Goal: Complete application form: Complete application form

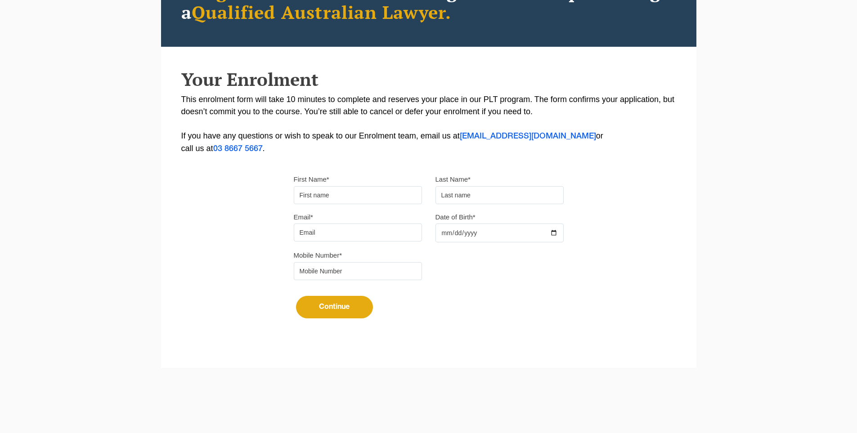
type input "Suresh"
type input "[PERSON_NAME]"
click at [343, 224] on input "Email*" at bounding box center [358, 233] width 128 height 18
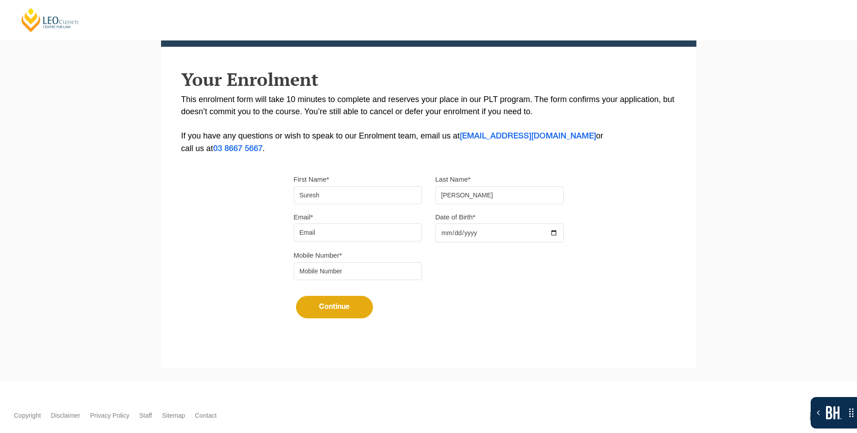
type input "[EMAIL_ADDRESS][DOMAIN_NAME]"
click at [556, 230] on div at bounding box center [499, 233] width 128 height 19
click at [557, 233] on input "Date of Birth*" at bounding box center [499, 233] width 128 height 19
type input "2025-10-15"
click at [378, 277] on input "tel" at bounding box center [358, 271] width 128 height 18
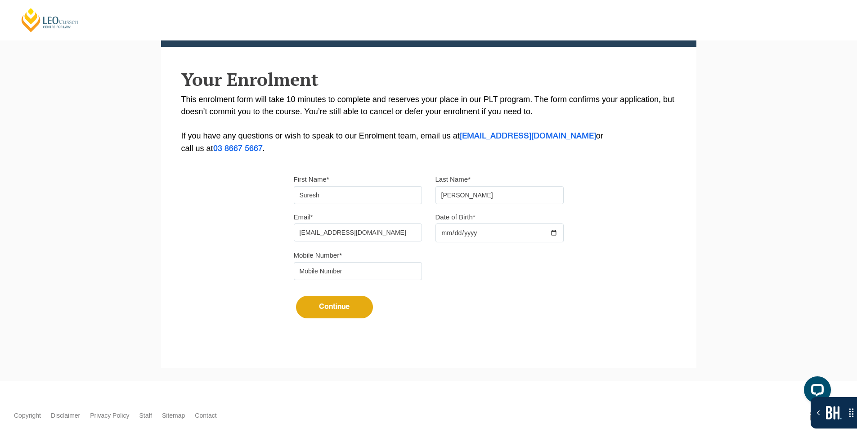
type input "9724790448"
click at [338, 307] on button "Continue" at bounding box center [334, 307] width 77 height 22
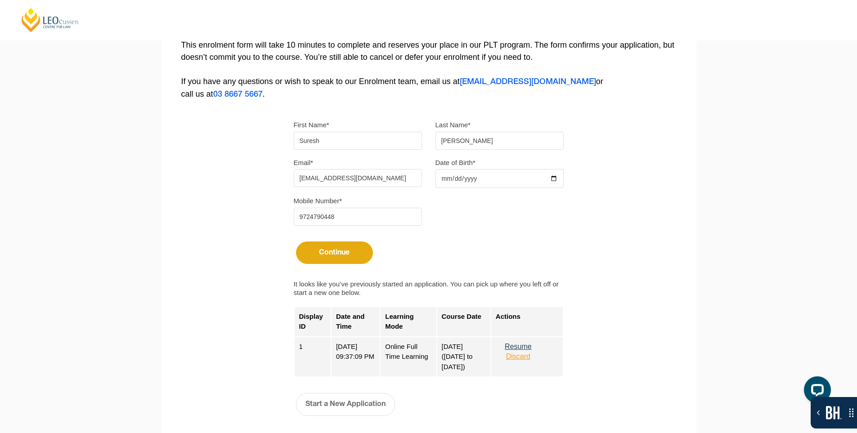
scroll to position [318, 0]
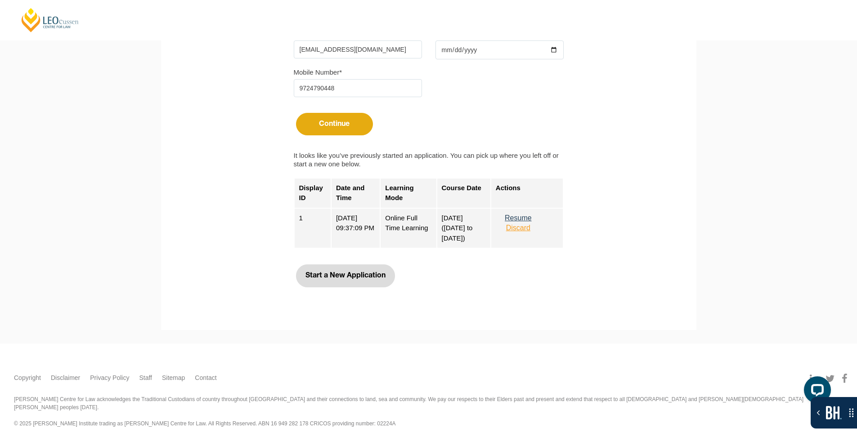
click at [357, 273] on button "Start a New Application" at bounding box center [345, 276] width 99 height 22
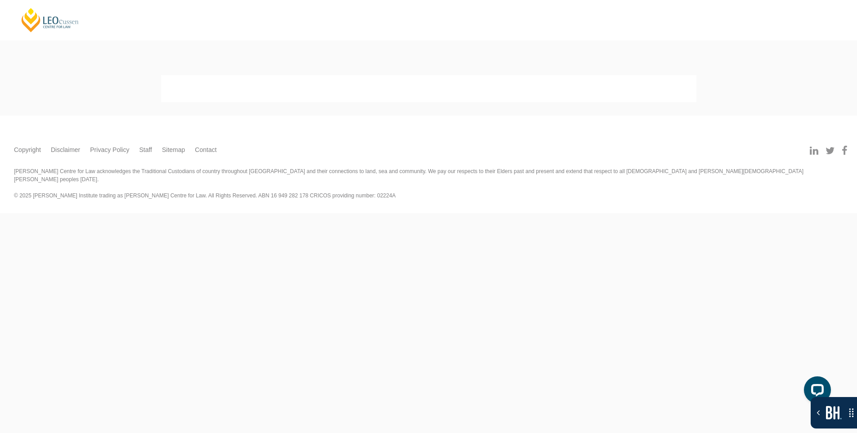
select select
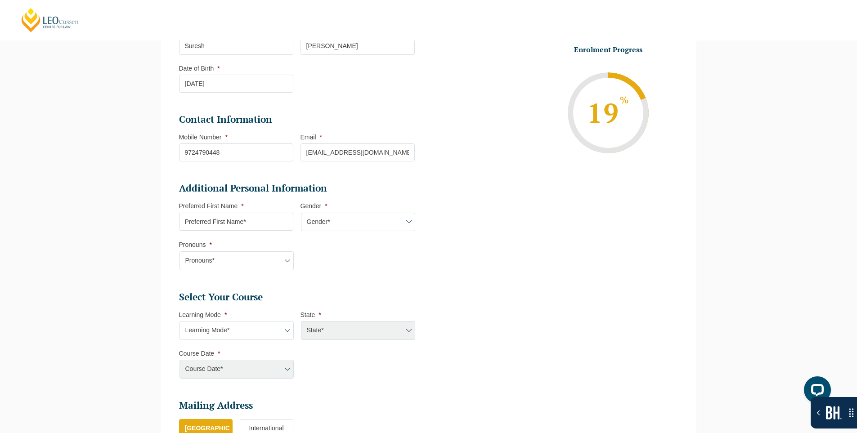
scroll to position [213, 0]
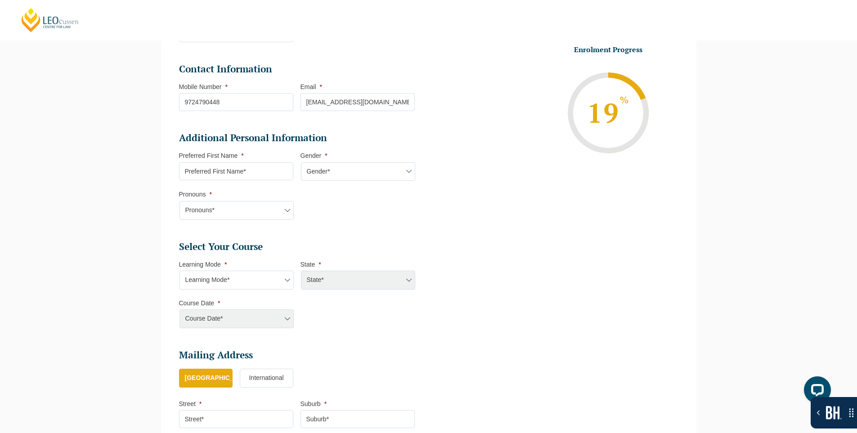
click at [378, 180] on select "Gender* Male Female Nonbinary Intersex Prefer not to disclose Other" at bounding box center [358, 171] width 114 height 19
click at [269, 275] on select "Learning Mode* Online Full Time Learning Online Part Time Learning Blended Full…" at bounding box center [236, 280] width 114 height 19
click at [179, 271] on select "Learning Mode* Online Full Time Learning Online Part Time Learning Blended Full…" at bounding box center [236, 280] width 114 height 19
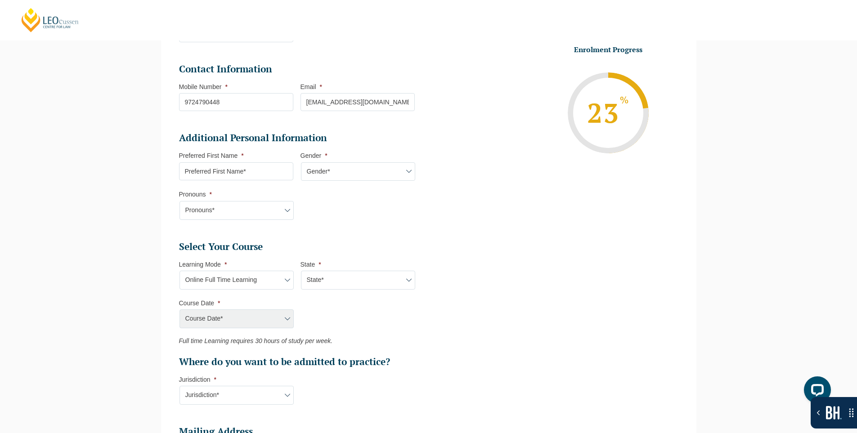
click at [368, 271] on select "State* National (ACT, NSW, VIC, QLD, SA, WA)" at bounding box center [358, 280] width 114 height 19
drag, startPoint x: 362, startPoint y: 172, endPoint x: 284, endPoint y: 171, distance: 77.8
click at [362, 172] on select "Gender* Male Female Nonbinary Intersex Prefer not to disclose Other" at bounding box center [358, 171] width 114 height 19
drag, startPoint x: 387, startPoint y: 281, endPoint x: 365, endPoint y: 282, distance: 22.0
click at [387, 281] on select "State* National (ACT, NSW, VIC, QLD, SA, WA)" at bounding box center [358, 280] width 114 height 19
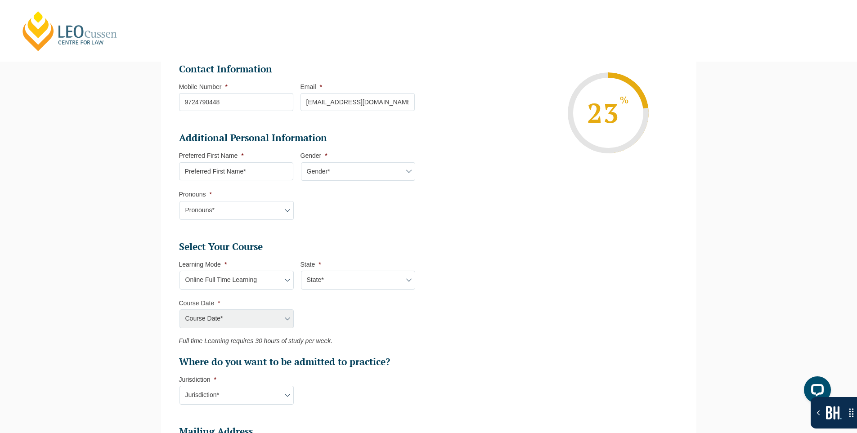
click at [264, 281] on select "Learning Mode* Online Full Time Learning Online Part Time Learning Blended Full…" at bounding box center [236, 280] width 114 height 19
click at [179, 271] on select "Learning Mode* Online Full Time Learning Online Part Time Learning Blended Full…" at bounding box center [236, 280] width 114 height 19
click at [311, 281] on select "State* National (ACT, NSW, VIC, QLD, SA, WA)" at bounding box center [358, 280] width 114 height 19
click at [262, 285] on select "Learning Mode* Online Full Time Learning Online Part Time Learning Blended Full…" at bounding box center [236, 280] width 114 height 19
click at [179, 271] on select "Learning Mode* Online Full Time Learning Online Part Time Learning Blended Full…" at bounding box center [236, 280] width 114 height 19
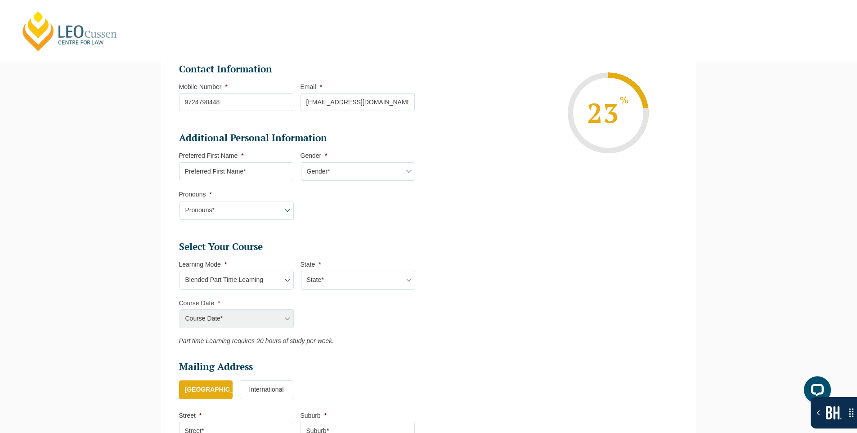
drag, startPoint x: 334, startPoint y: 282, endPoint x: 358, endPoint y: 276, distance: 24.5
click at [334, 282] on select "State* ACT NSW QLD VIC WA" at bounding box center [358, 280] width 114 height 19
click at [391, 276] on select "State* ACT NSW QLD VIC WA" at bounding box center [358, 280] width 114 height 19
click at [242, 276] on select "Learning Mode* Online Full Time Learning Online Part Time Learning Blended Full…" at bounding box center [236, 280] width 114 height 19
select select "Online Full Time Learning"
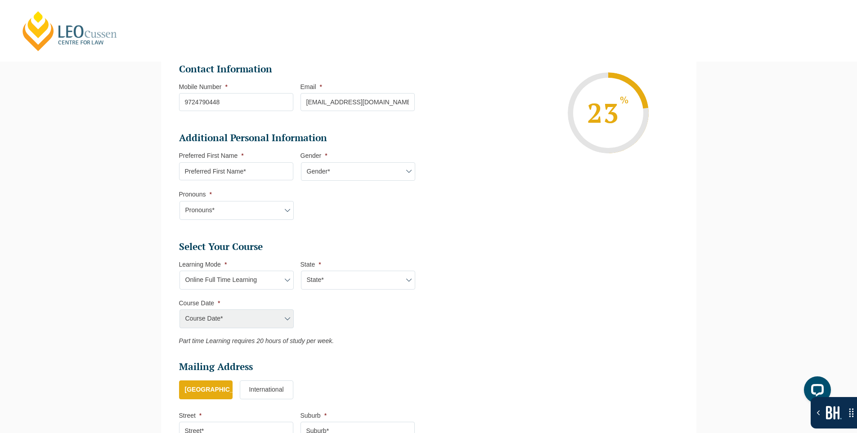
click at [179, 271] on select "Learning Mode* Online Full Time Learning Online Part Time Learning Blended Full…" at bounding box center [236, 280] width 114 height 19
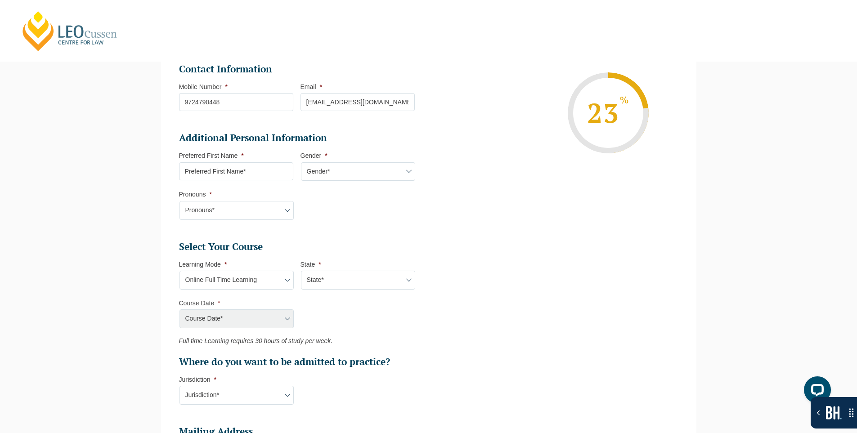
click at [320, 268] on span "*" at bounding box center [319, 264] width 2 height 7
click at [320, 271] on select "State* National (ACT, NSW, VIC, QLD, SA, WA)" at bounding box center [358, 280] width 114 height 19
click at [322, 282] on select "State* National (ACT, NSW, VIC, QLD, SA, WA)" at bounding box center [358, 280] width 114 height 19
select select "National ([GEOGRAPHIC_DATA], [GEOGRAPHIC_DATA], [GEOGRAPHIC_DATA], [GEOGRAPHIC_…"
click at [301, 271] on select "State* National (ACT, NSW, VIC, QLD, SA, WA)" at bounding box center [358, 280] width 114 height 19
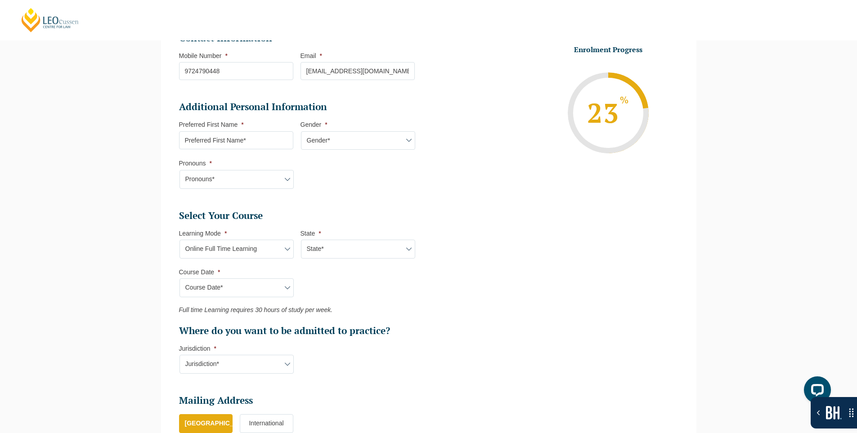
scroll to position [303, 0]
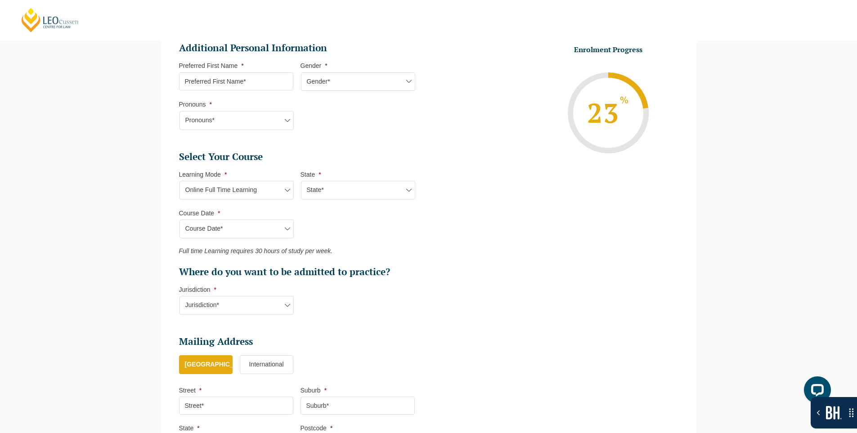
click at [255, 302] on select "Jurisdiction* VIC ACT NSW SA WA QLD" at bounding box center [236, 305] width 114 height 19
select select "[GEOGRAPHIC_DATA]"
click at [179, 296] on select "Jurisdiction* VIC ACT NSW SA WA QLD" at bounding box center [236, 305] width 114 height 19
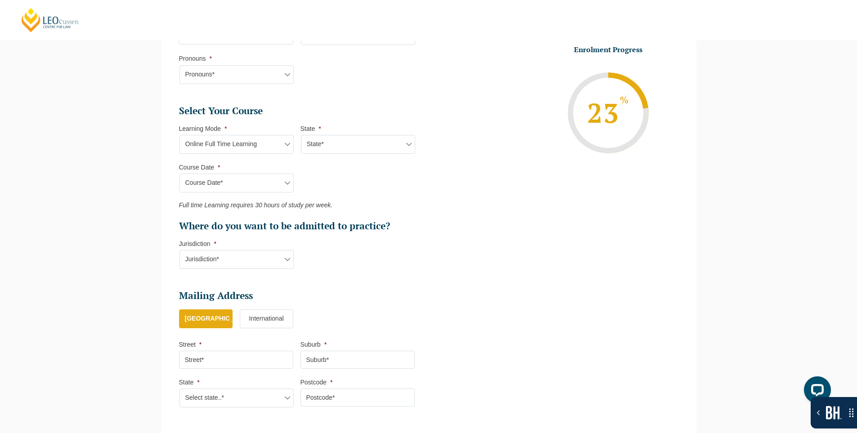
scroll to position [507, 0]
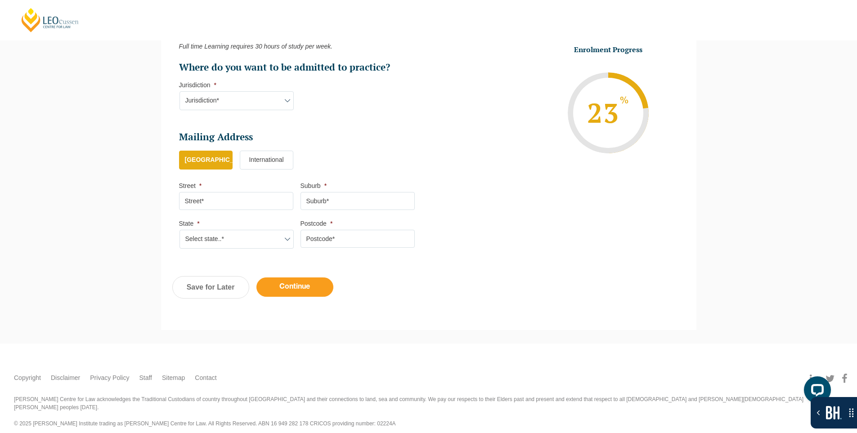
click at [315, 293] on input "Continue" at bounding box center [294, 287] width 77 height 19
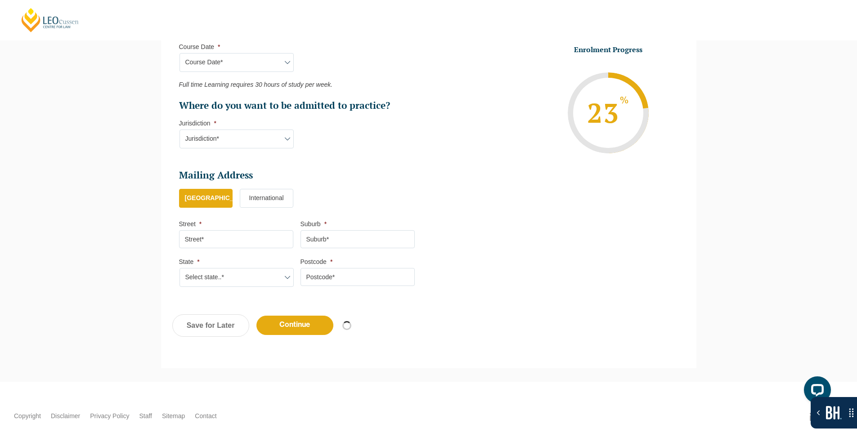
scroll to position [417, 0]
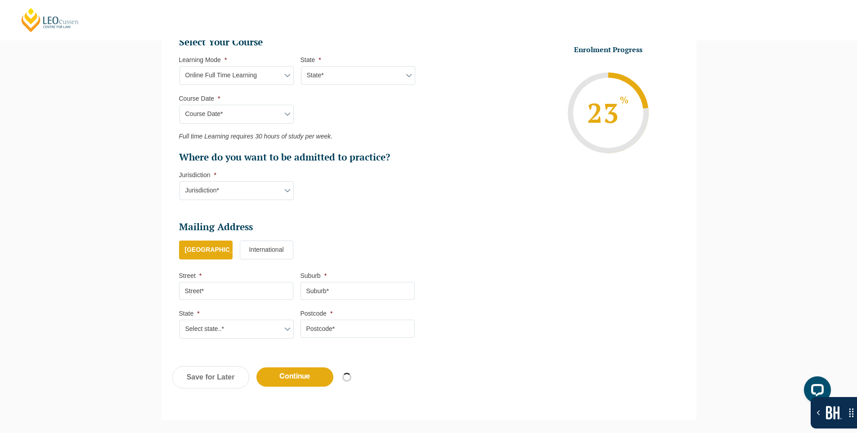
select select "Online Full Time Learning"
select select "National ([GEOGRAPHIC_DATA], [GEOGRAPHIC_DATA], [GEOGRAPHIC_DATA], [GEOGRAPHIC_…"
select select
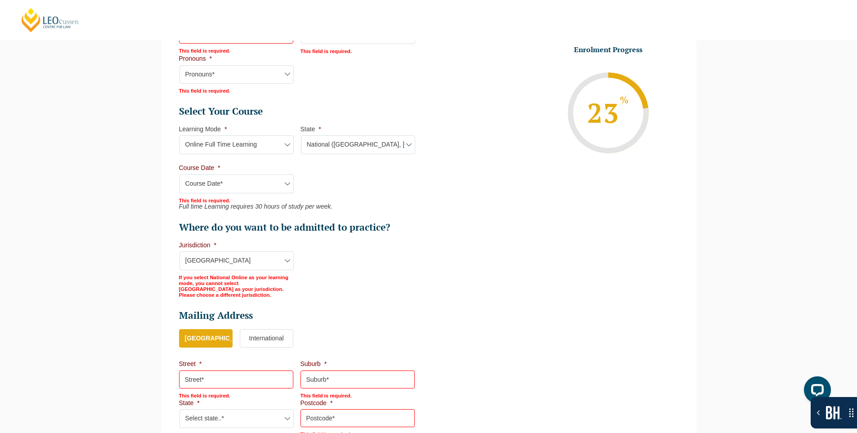
scroll to position [397, 0]
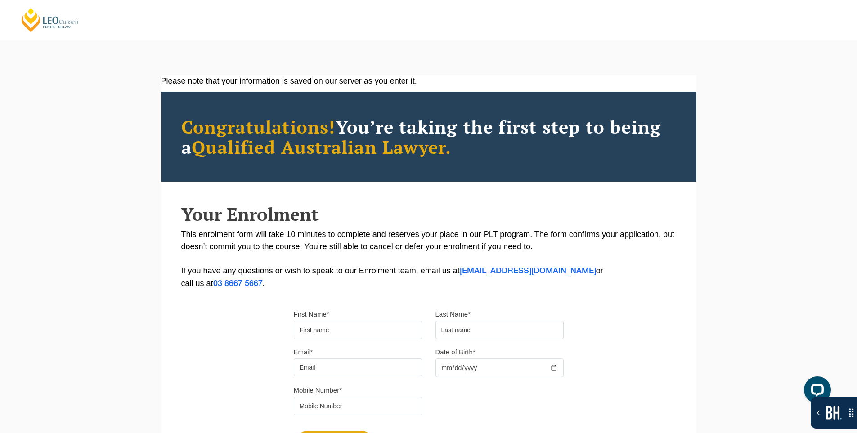
scroll to position [173, 0]
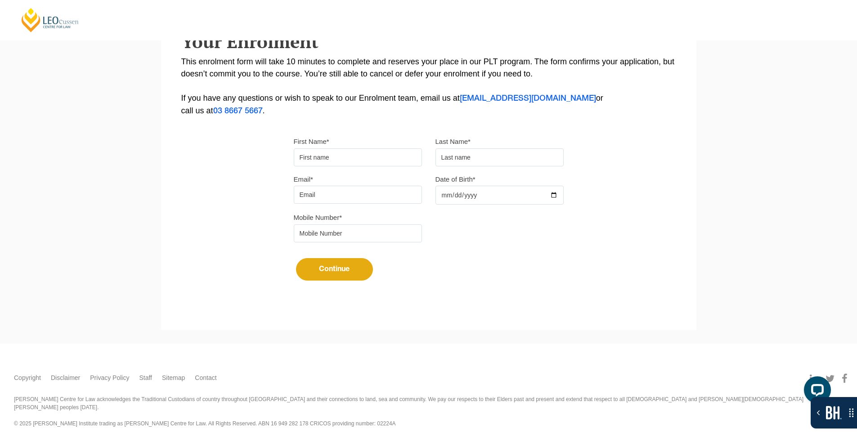
click at [330, 156] on input "First Name*" at bounding box center [358, 157] width 128 height 18
type input "Suresh"
type input "[PERSON_NAME]"
click at [371, 195] on input "Email*" at bounding box center [358, 195] width 128 height 18
type input "[EMAIL_ADDRESS][DOMAIN_NAME]"
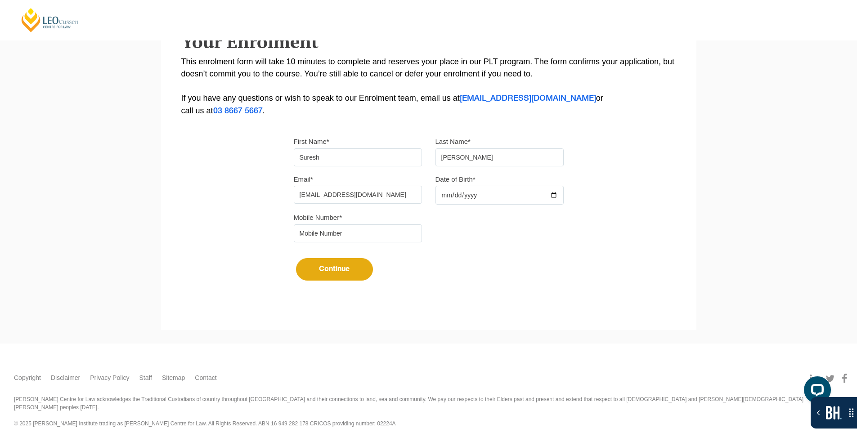
click at [557, 195] on input "Date of Birth*" at bounding box center [499, 195] width 128 height 19
type input "2025-10-30"
drag, startPoint x: 327, startPoint y: 233, endPoint x: 329, endPoint y: 238, distance: 6.0
click at [327, 233] on input "tel" at bounding box center [358, 233] width 128 height 18
type input "9724790448"
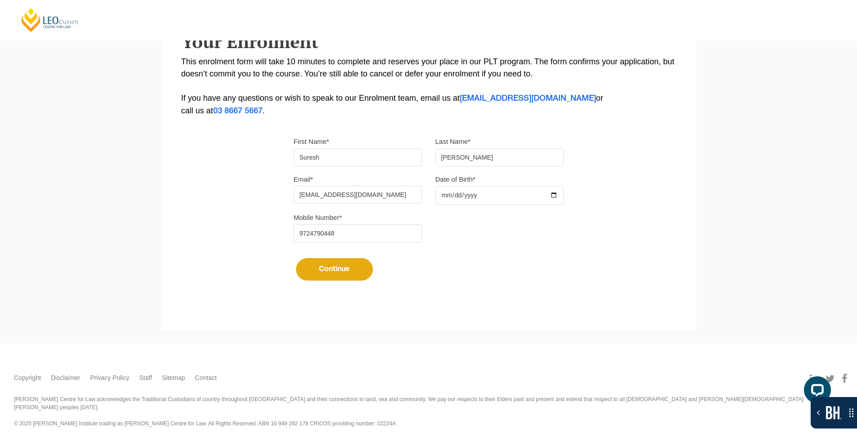
click at [324, 271] on button "Continue" at bounding box center [334, 269] width 77 height 22
select select
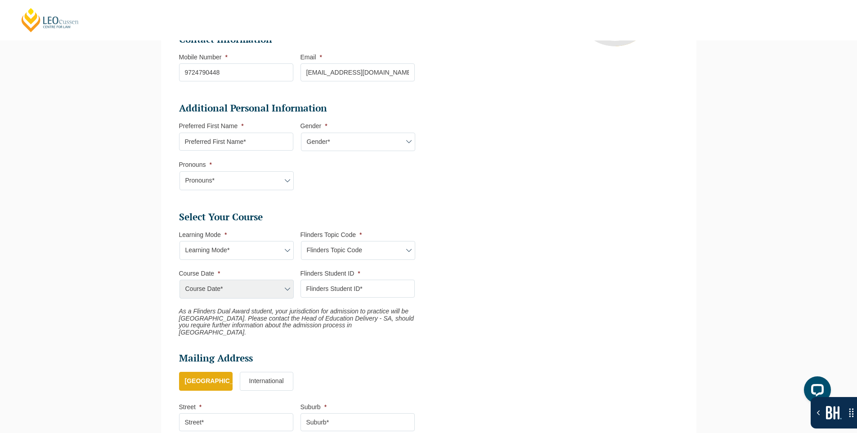
scroll to position [277, 0]
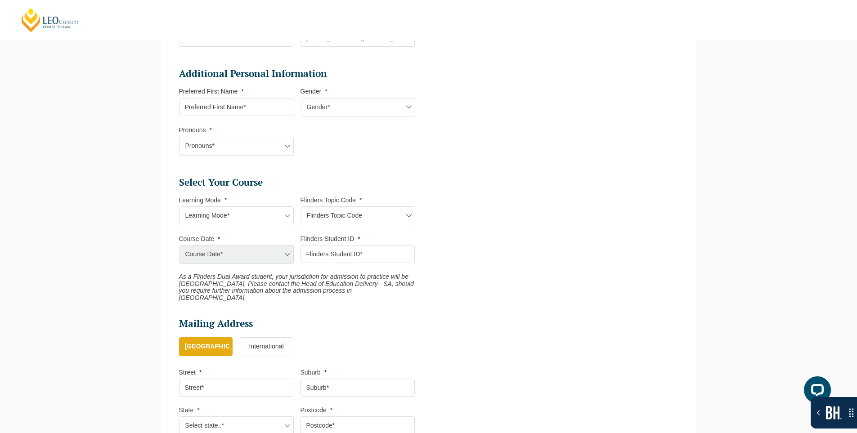
click at [205, 219] on select "Learning Mode* Blended Full Time Learning Online Full Time Learning Online Part…" at bounding box center [236, 215] width 114 height 19
select select "Blended Full Time Learning"
click at [179, 206] on select "Learning Mode* Blended Full Time Learning Online Full Time Learning Online Part…" at bounding box center [236, 215] width 114 height 19
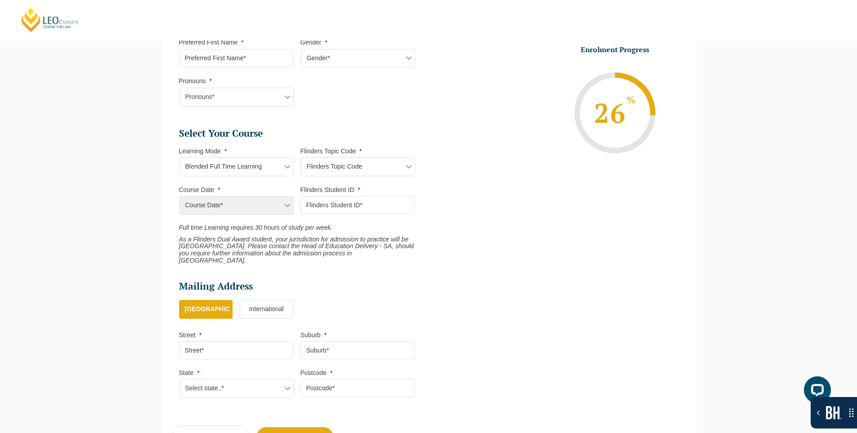
scroll to position [412, 0]
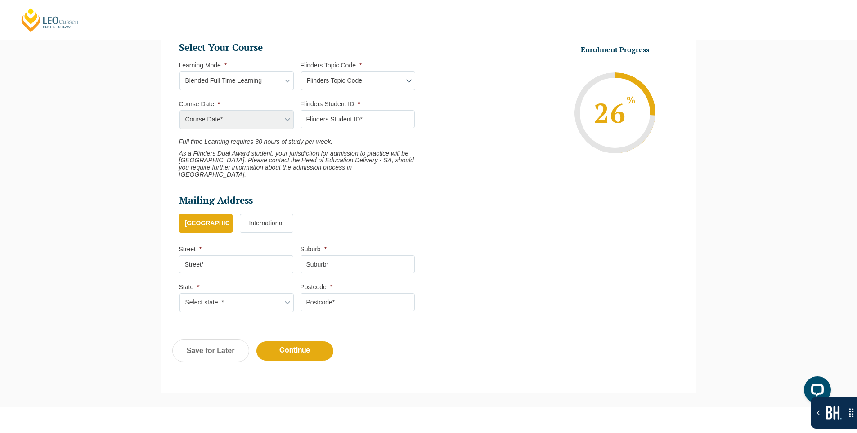
click at [268, 218] on label "International" at bounding box center [267, 223] width 54 height 19
click at [0, 0] on input "International" at bounding box center [0, 0] width 0 height 0
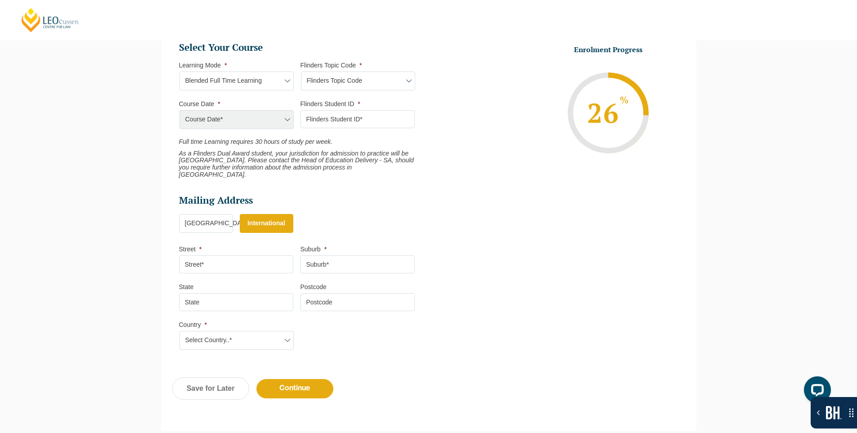
drag, startPoint x: 299, startPoint y: 381, endPoint x: 430, endPoint y: 314, distance: 147.7
click at [299, 381] on input "Continue" at bounding box center [294, 388] width 77 height 19
select select "Blended Full Time Learning"
select select
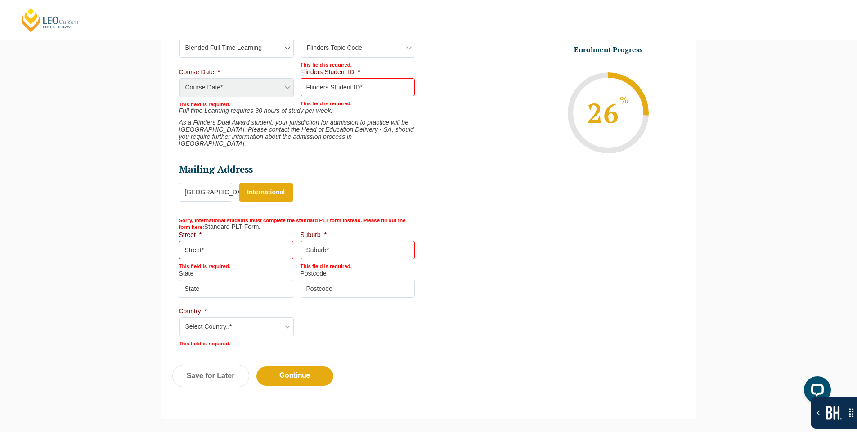
scroll to position [487, 0]
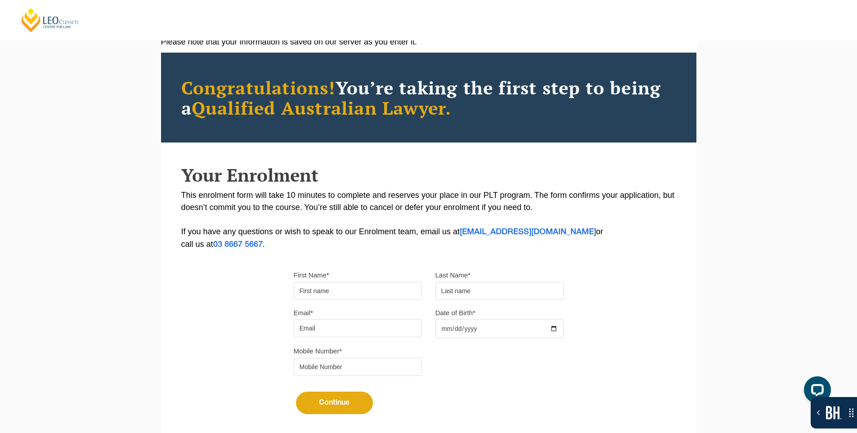
scroll to position [173, 0]
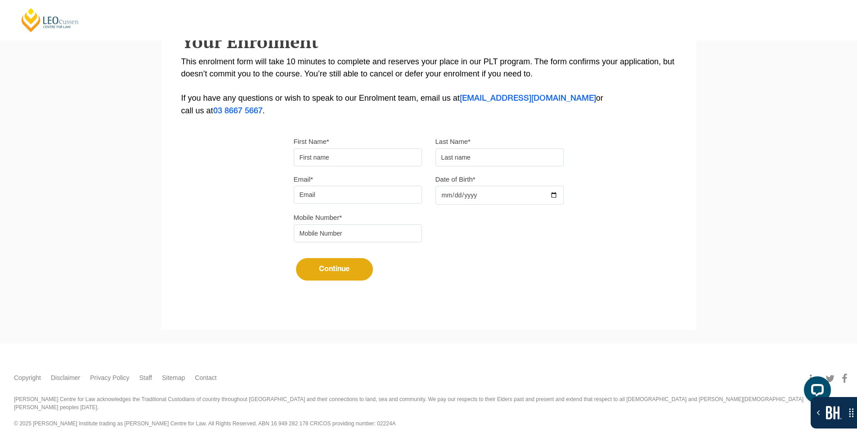
click at [335, 159] on input "First Name*" at bounding box center [358, 157] width 128 height 18
type input "Suresh"
type input "[PERSON_NAME]"
click at [353, 195] on input "Email*" at bounding box center [358, 195] width 128 height 18
click at [553, 196] on div at bounding box center [499, 195] width 128 height 19
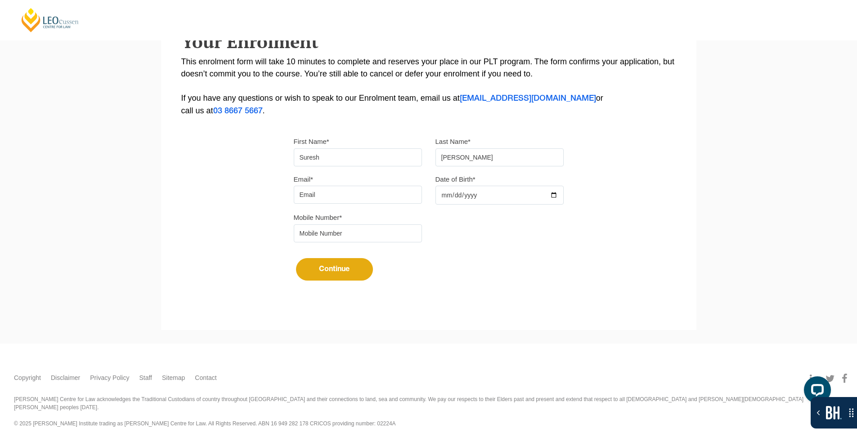
click at [556, 197] on input "Date of Birth*" at bounding box center [499, 195] width 128 height 19
type input "[DATE]"
drag, startPoint x: 337, startPoint y: 197, endPoint x: 341, endPoint y: 204, distance: 7.5
click at [337, 197] on input "Email*" at bounding box center [358, 195] width 128 height 18
click at [330, 231] on input "tel" at bounding box center [358, 233] width 128 height 18
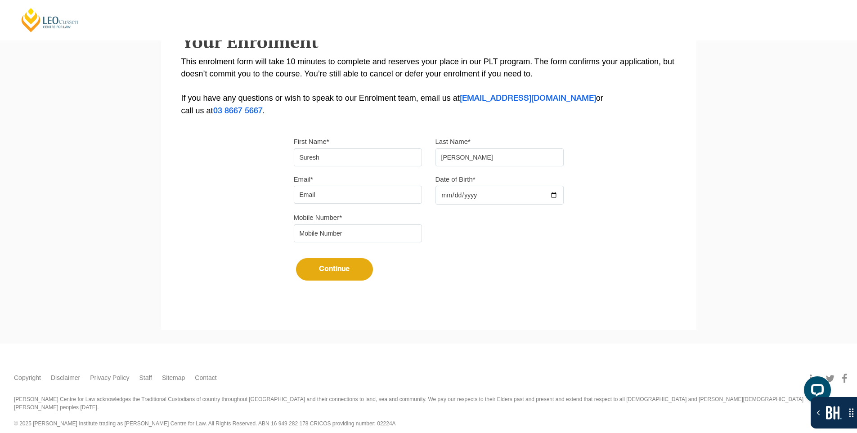
type input "9724790448"
click at [337, 193] on input "Email*" at bounding box center [358, 195] width 128 height 18
type input "[EMAIL_ADDRESS][DOMAIN_NAME]"
click at [335, 272] on button "Continue" at bounding box center [334, 269] width 77 height 22
select select
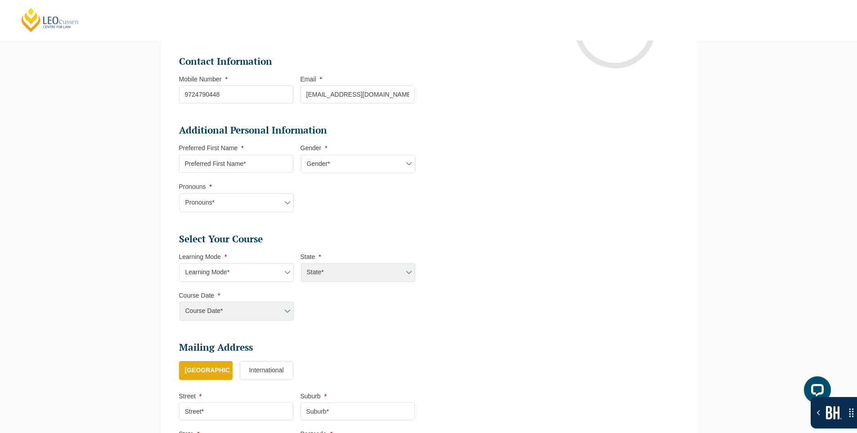
scroll to position [431, 0]
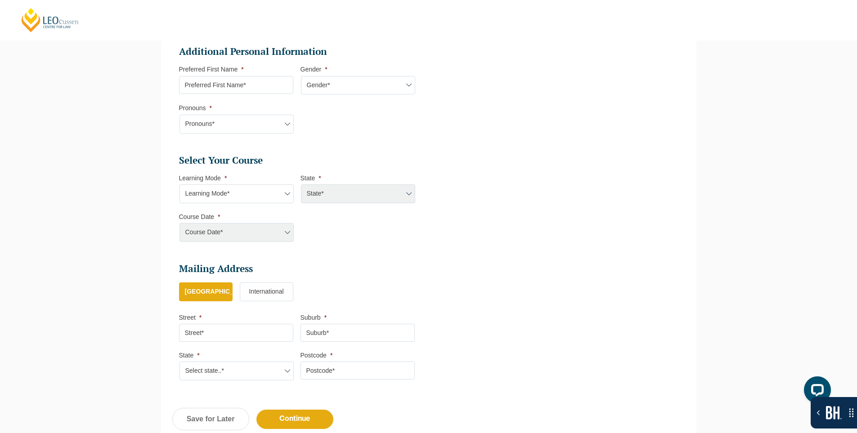
select select "[GEOGRAPHIC_DATA]"
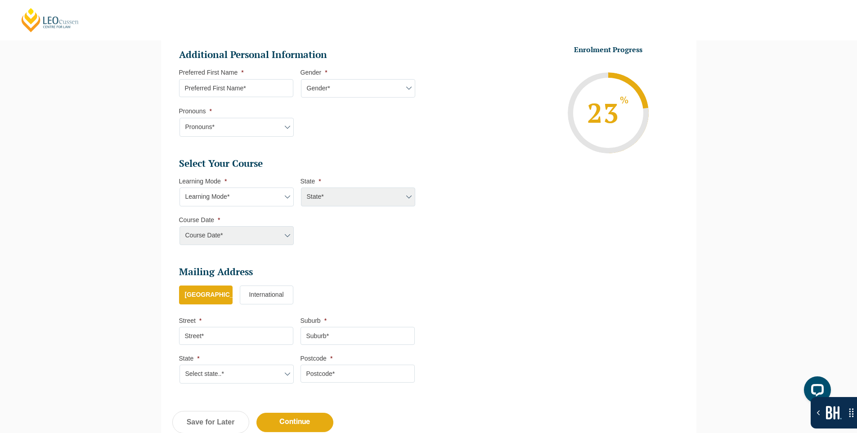
click at [259, 200] on select "Learning Mode* Online Full Time Learning Online Part Time Learning" at bounding box center [236, 197] width 114 height 19
select select "Online Full Time Learning"
click at [179, 188] on select "Learning Mode* Online Full Time Learning Online Part Time Learning" at bounding box center [236, 197] width 114 height 19
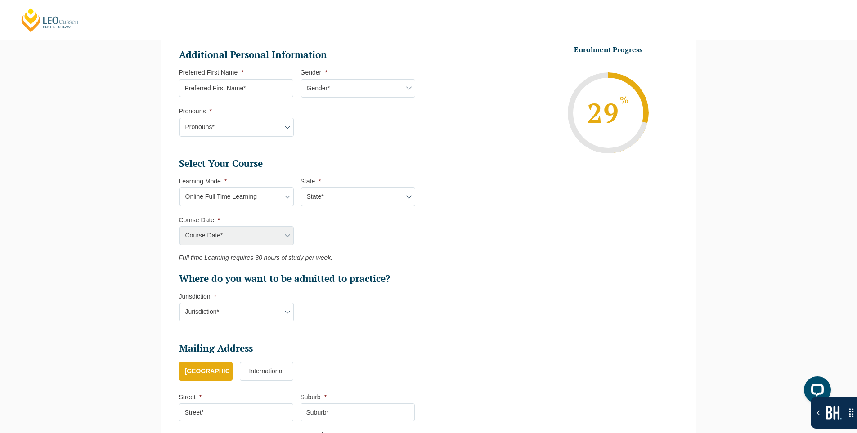
click at [339, 191] on select "State* [GEOGRAPHIC_DATA]" at bounding box center [358, 197] width 114 height 19
select select "[GEOGRAPHIC_DATA]"
click at [301, 188] on select "State* [GEOGRAPHIC_DATA]" at bounding box center [358, 197] width 114 height 19
click at [273, 233] on select "Course Date* [GEOGRAPHIC_DATA] 2025" at bounding box center [236, 235] width 114 height 19
select select "NSW 2025"
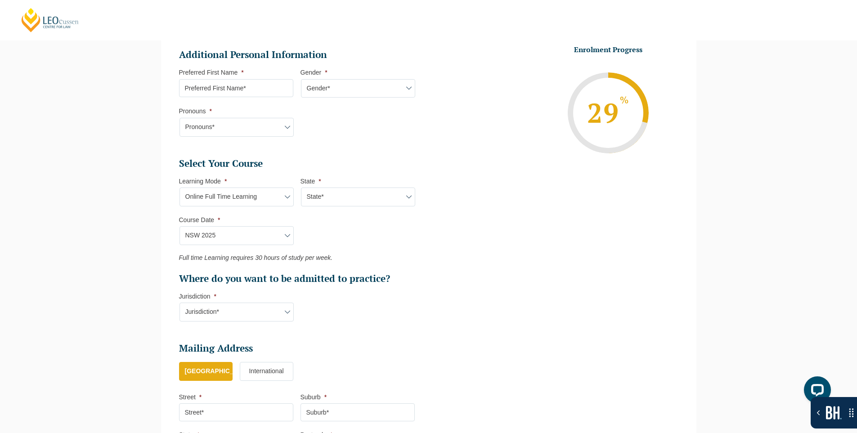
click at [179, 226] on select "Course Date* [GEOGRAPHIC_DATA] 2025" at bounding box center [236, 235] width 114 height 19
type input "NSW 2025"
type input "Practical Legal Training ([GEOGRAPHIC_DATA])"
select select
